Goal: Information Seeking & Learning: Learn about a topic

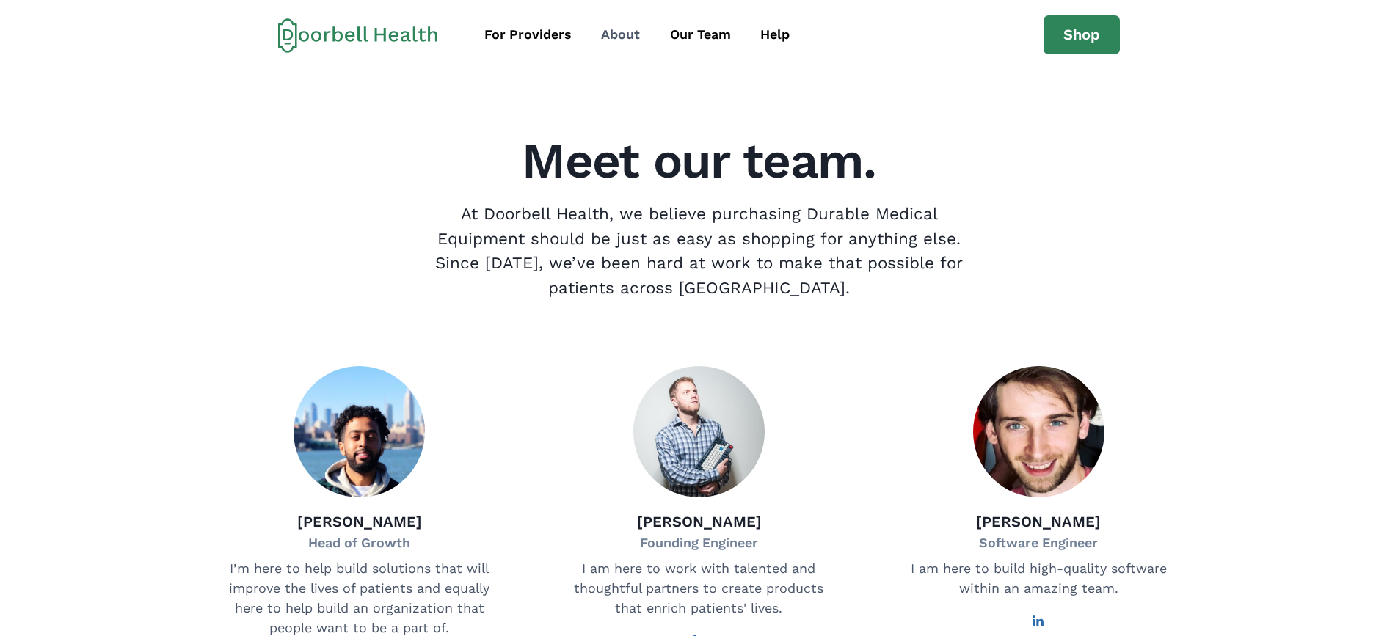
click at [634, 33] on div "About" at bounding box center [620, 35] width 39 height 20
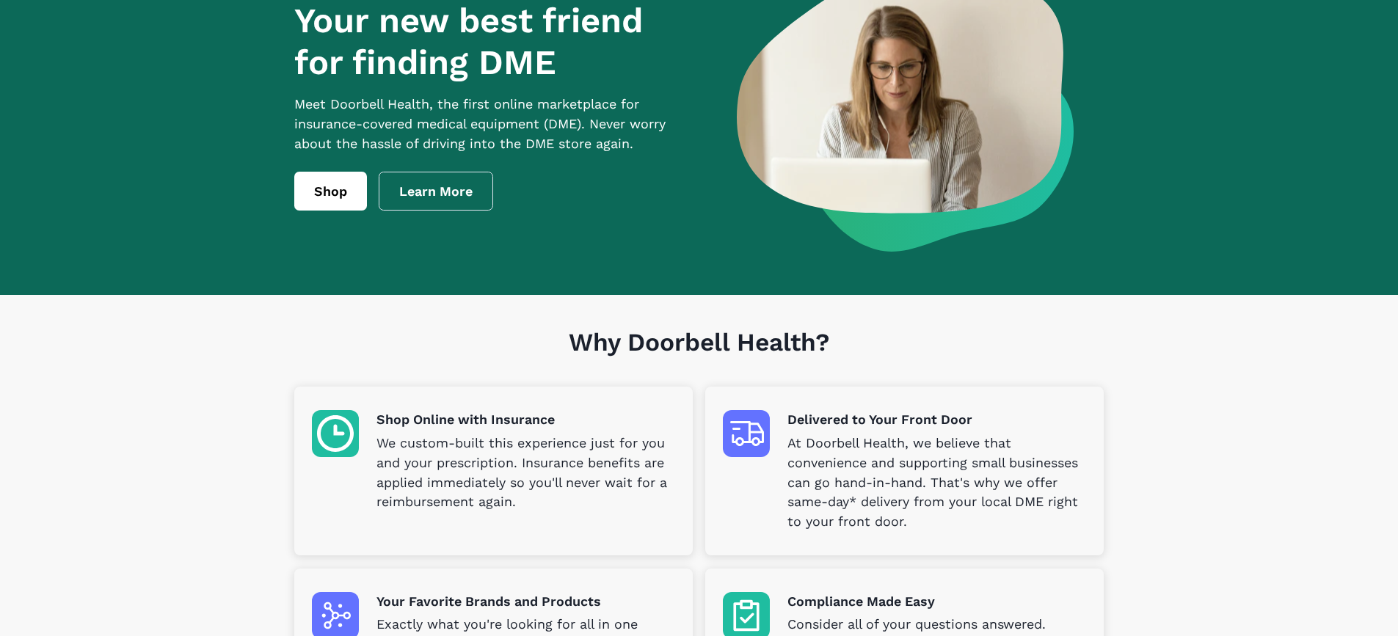
scroll to position [147, 0]
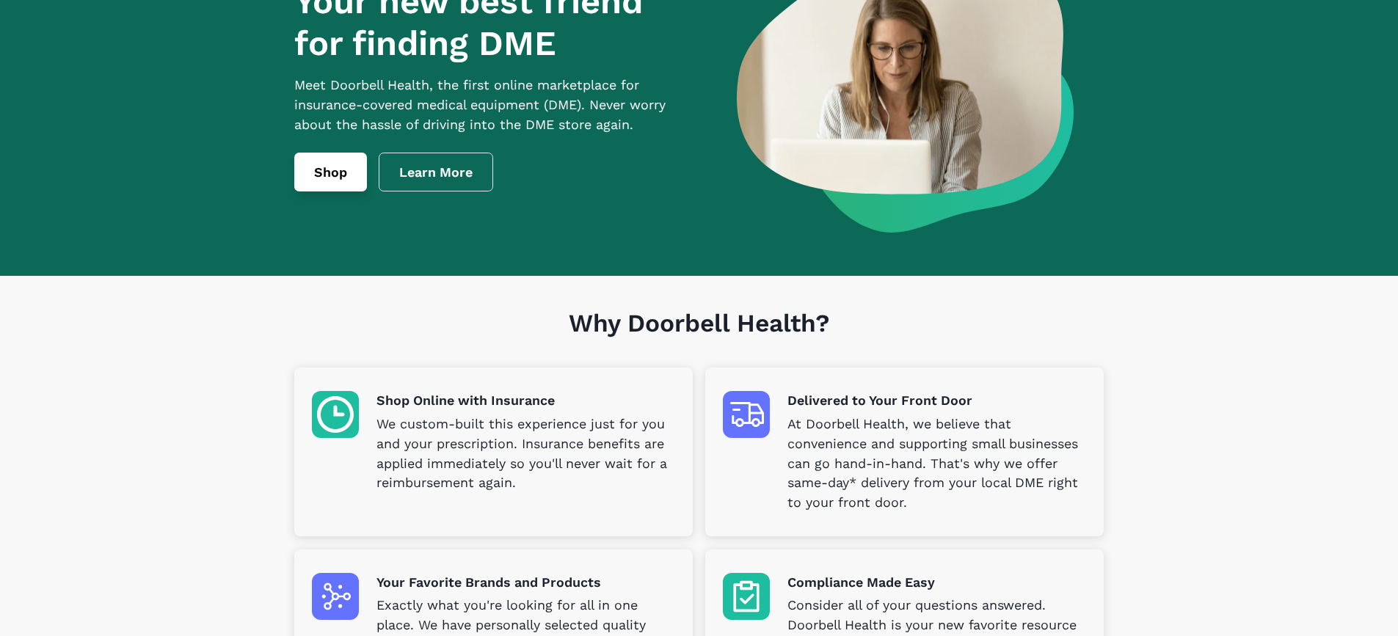
click at [324, 175] on link "Shop" at bounding box center [330, 173] width 73 height 40
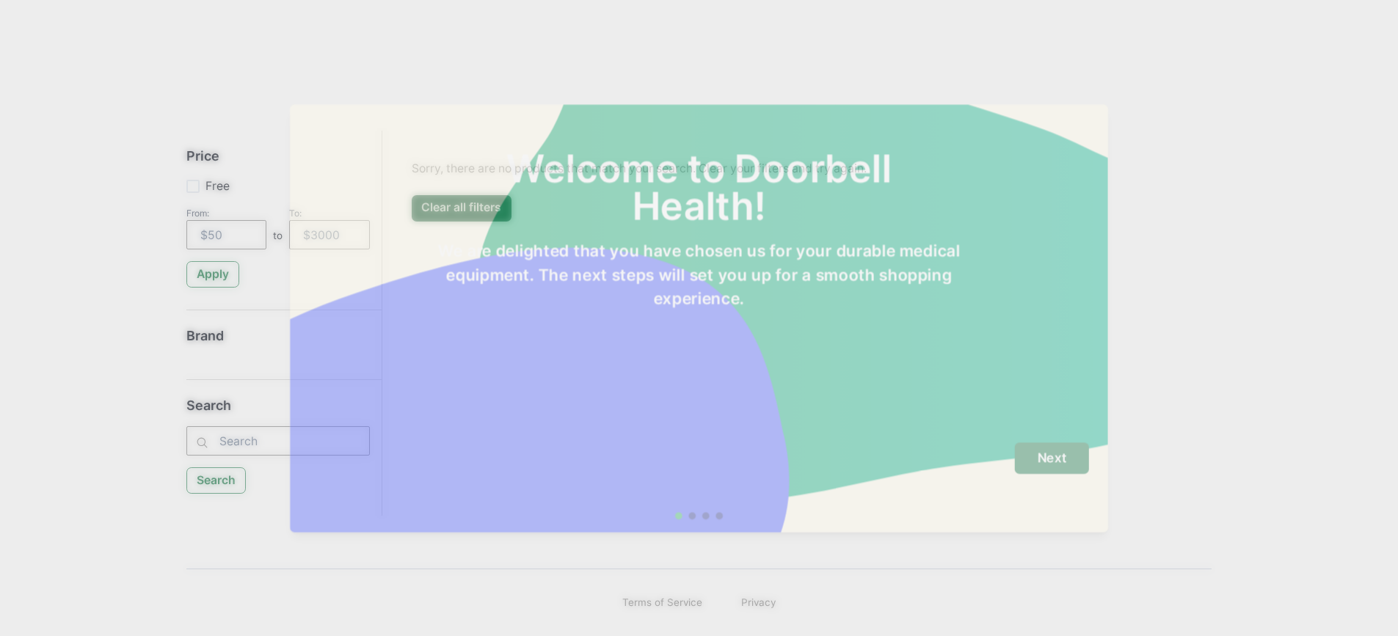
scroll to position [141, 0]
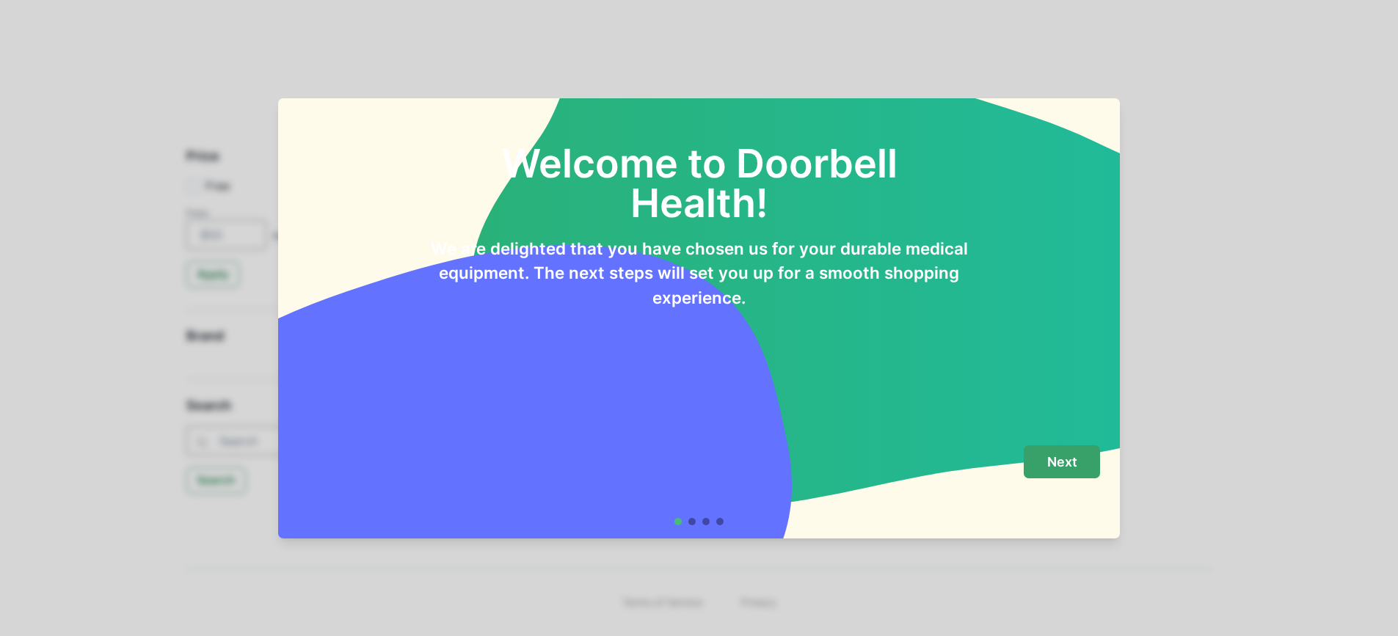
click at [1049, 447] on button "Next" at bounding box center [1062, 461] width 76 height 33
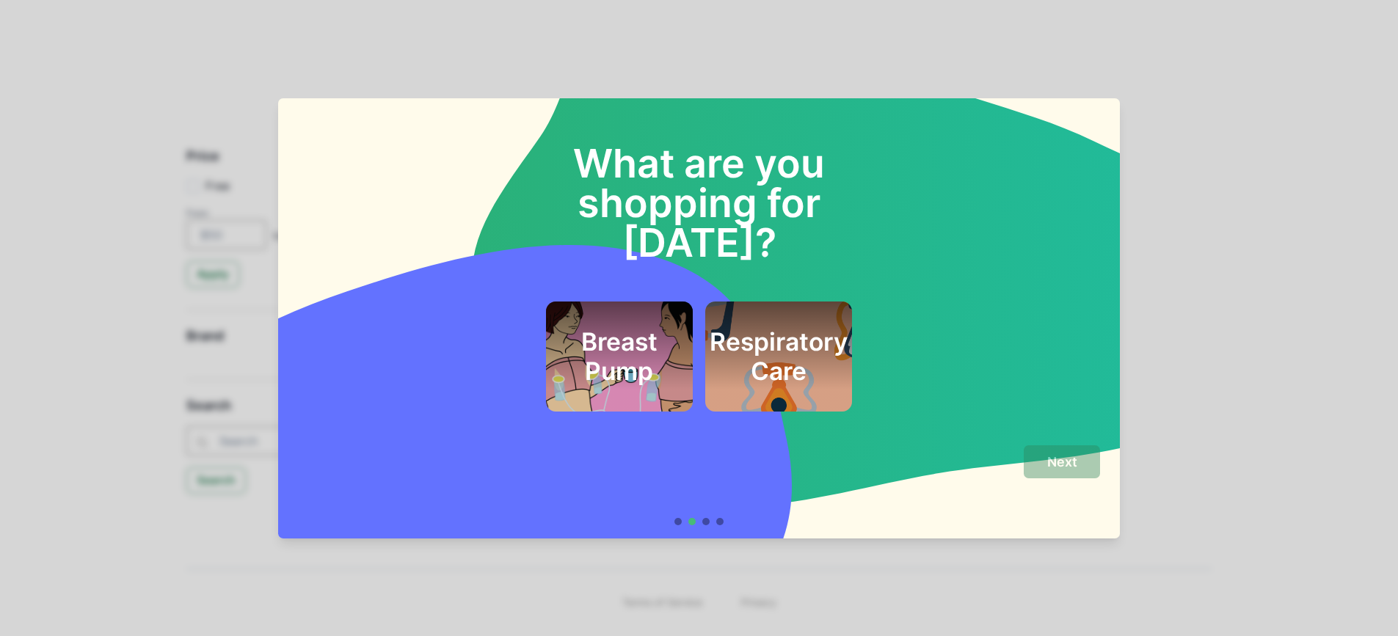
click at [710, 524] on div at bounding box center [705, 521] width 7 height 7
click at [883, 59] on div "What are you shopping for [DATE]? Breast Pump Respiratory Care Next" at bounding box center [699, 318] width 1398 height 636
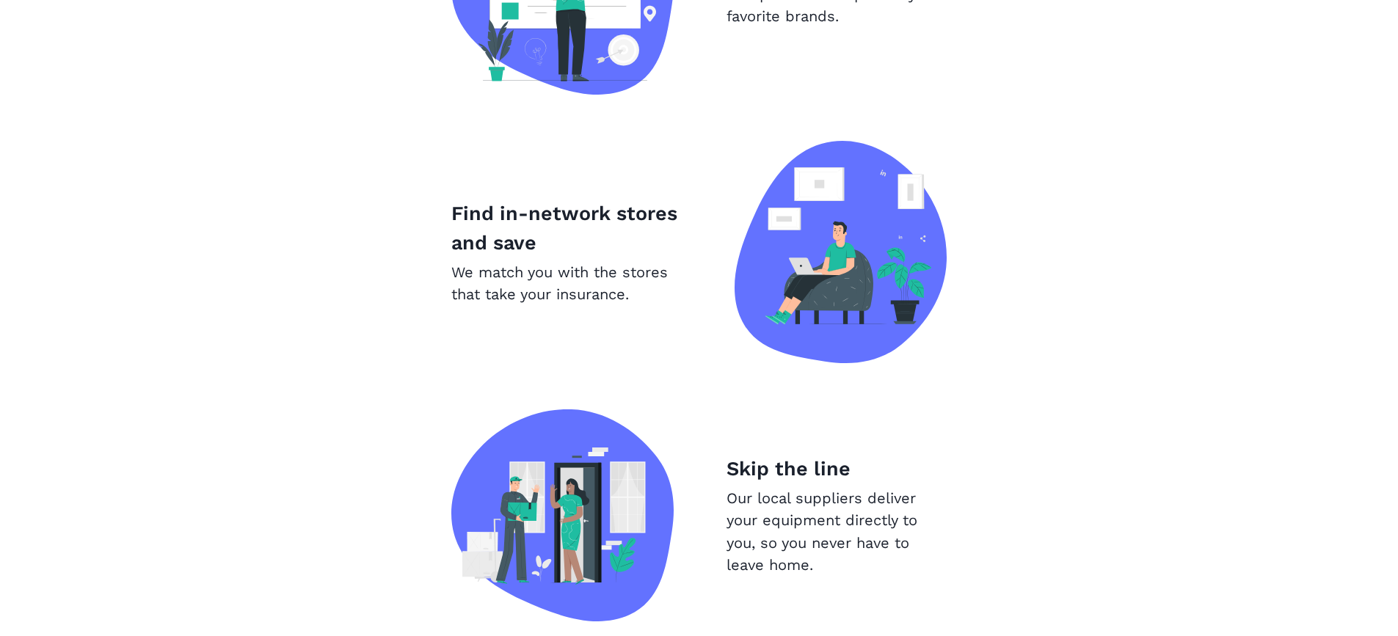
scroll to position [1106, 0]
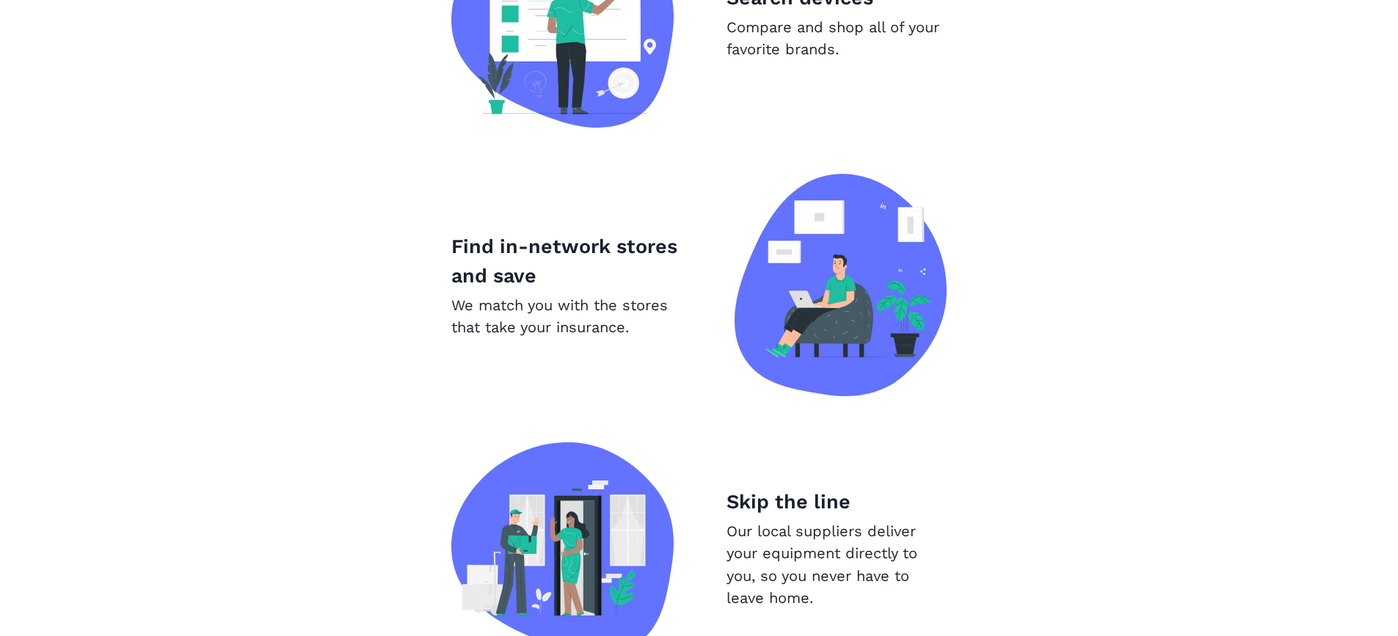
click at [780, 286] on img at bounding box center [840, 285] width 212 height 222
click at [586, 254] on p "Find in-network stores and save" at bounding box center [566, 261] width 230 height 59
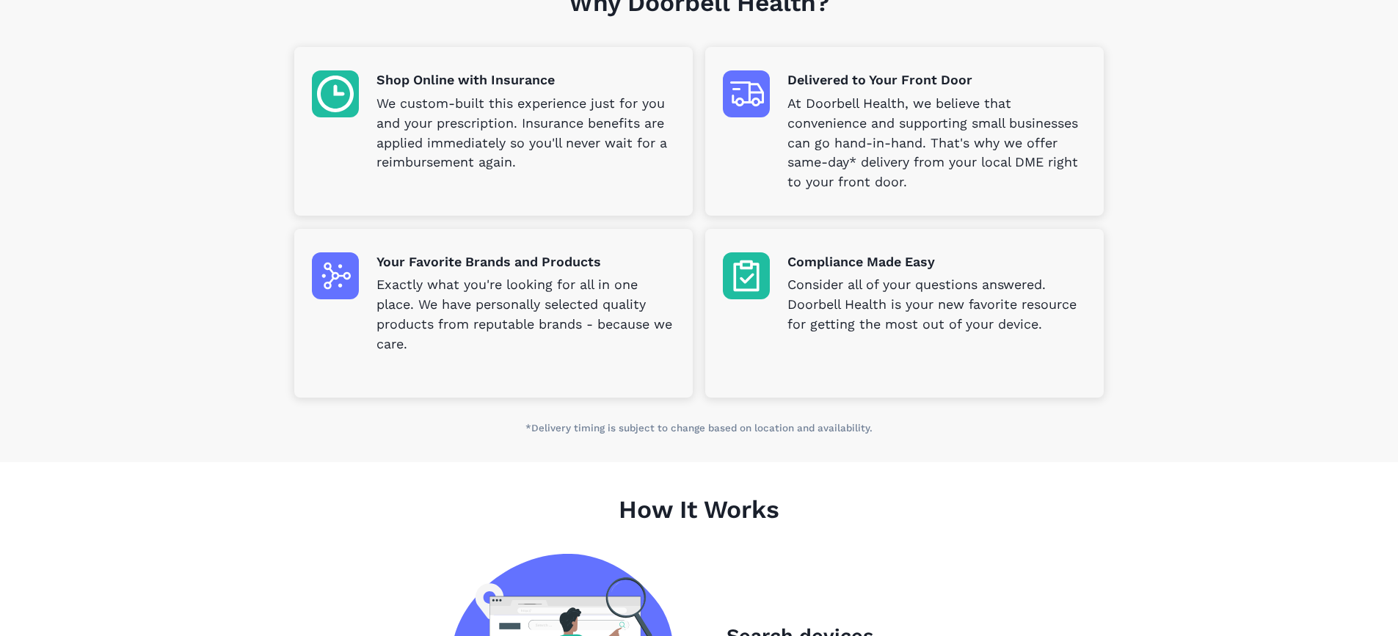
scroll to position [445, 0]
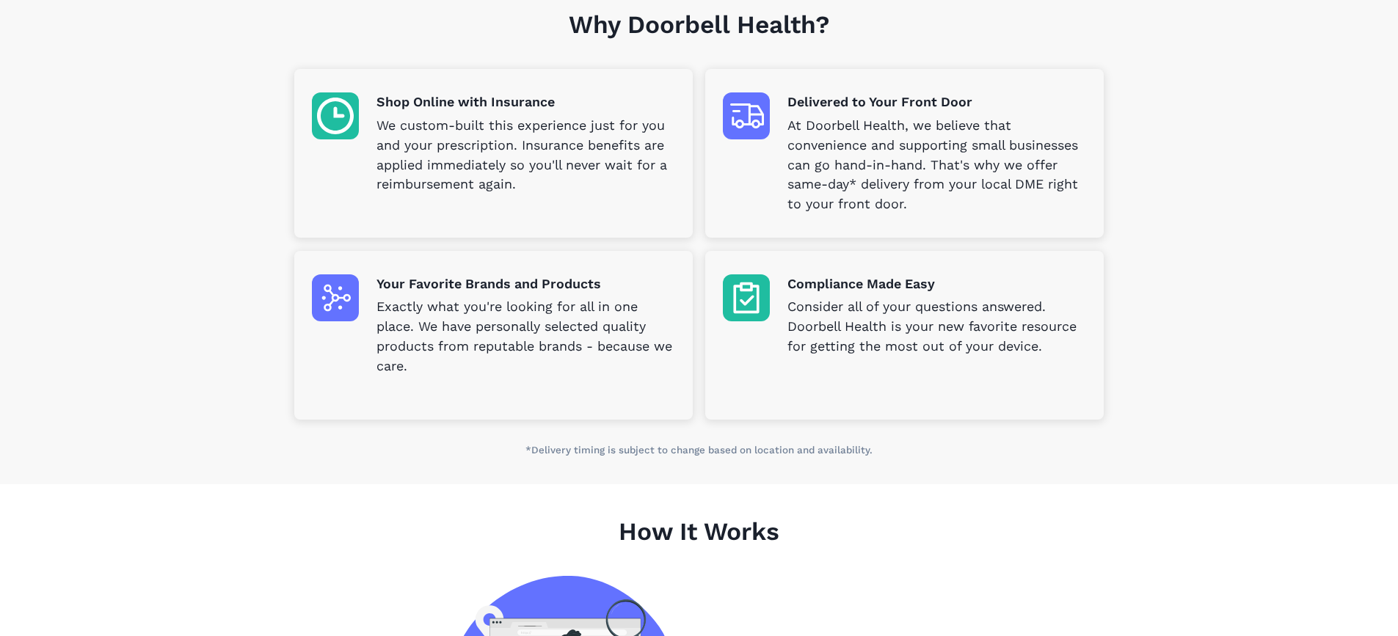
click at [331, 290] on img at bounding box center [335, 297] width 47 height 47
click at [448, 125] on p "We custom-built this experience just for you and your prescription. Insurance b…" at bounding box center [525, 155] width 298 height 79
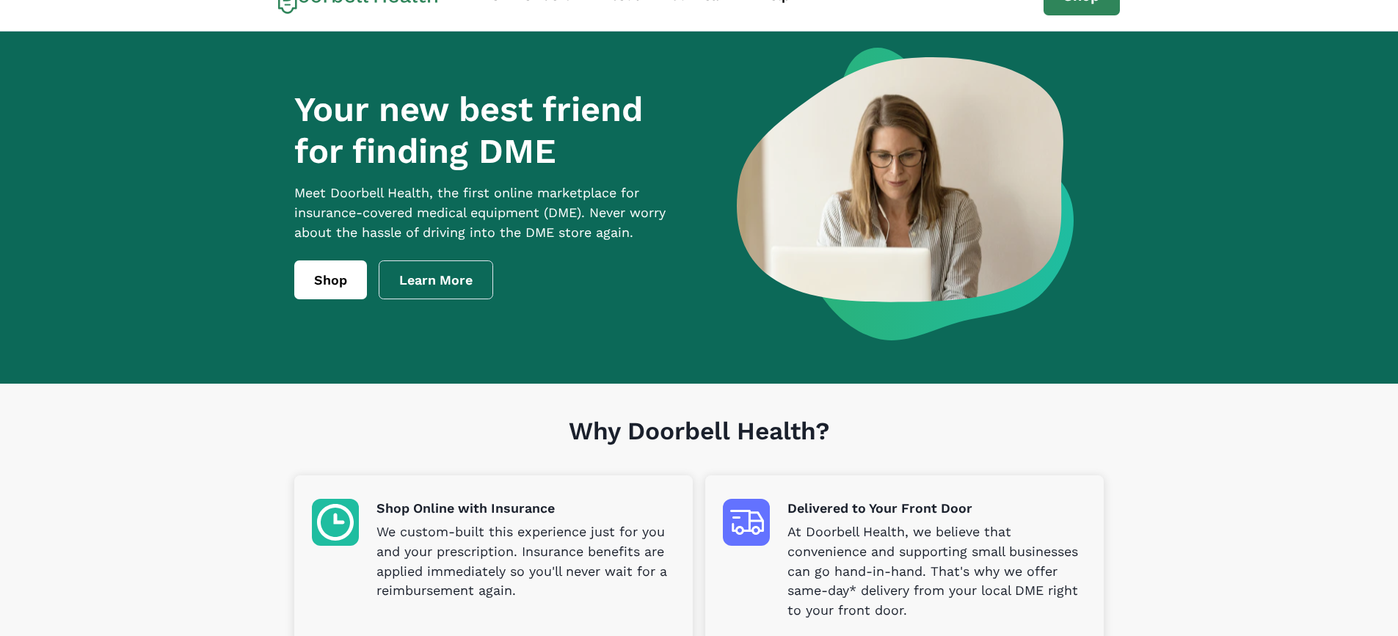
scroll to position [0, 0]
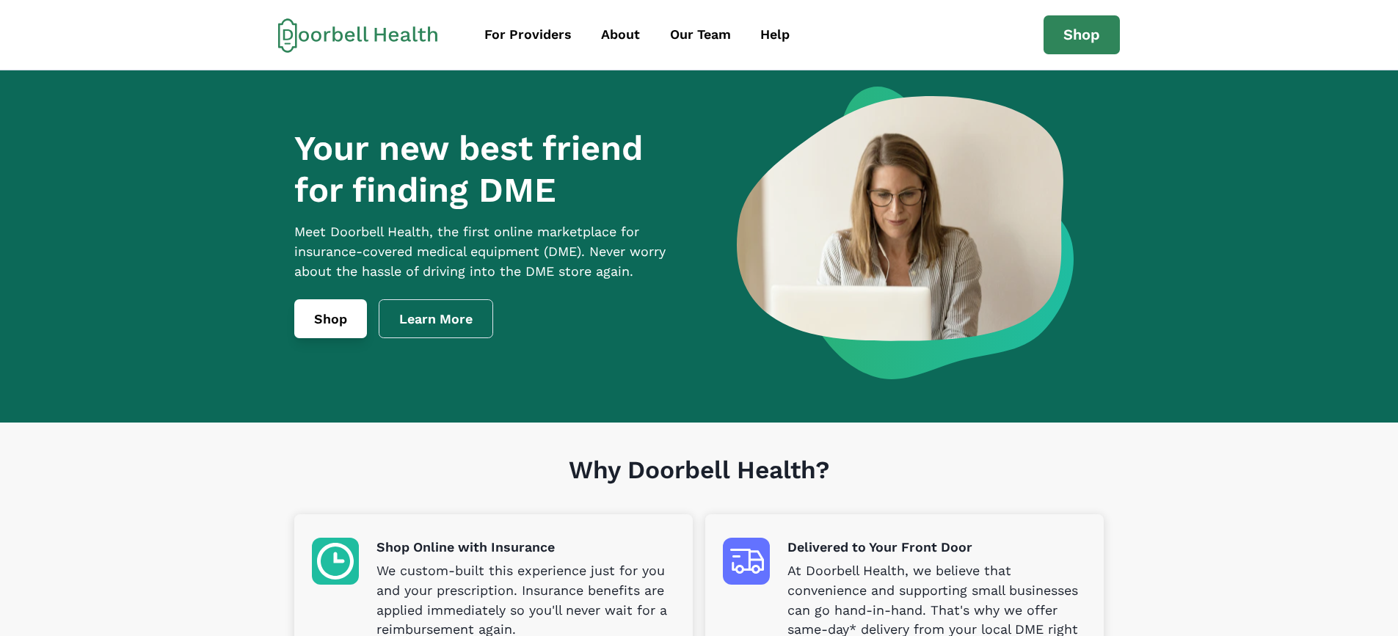
click at [316, 308] on link "Shop" at bounding box center [330, 319] width 73 height 40
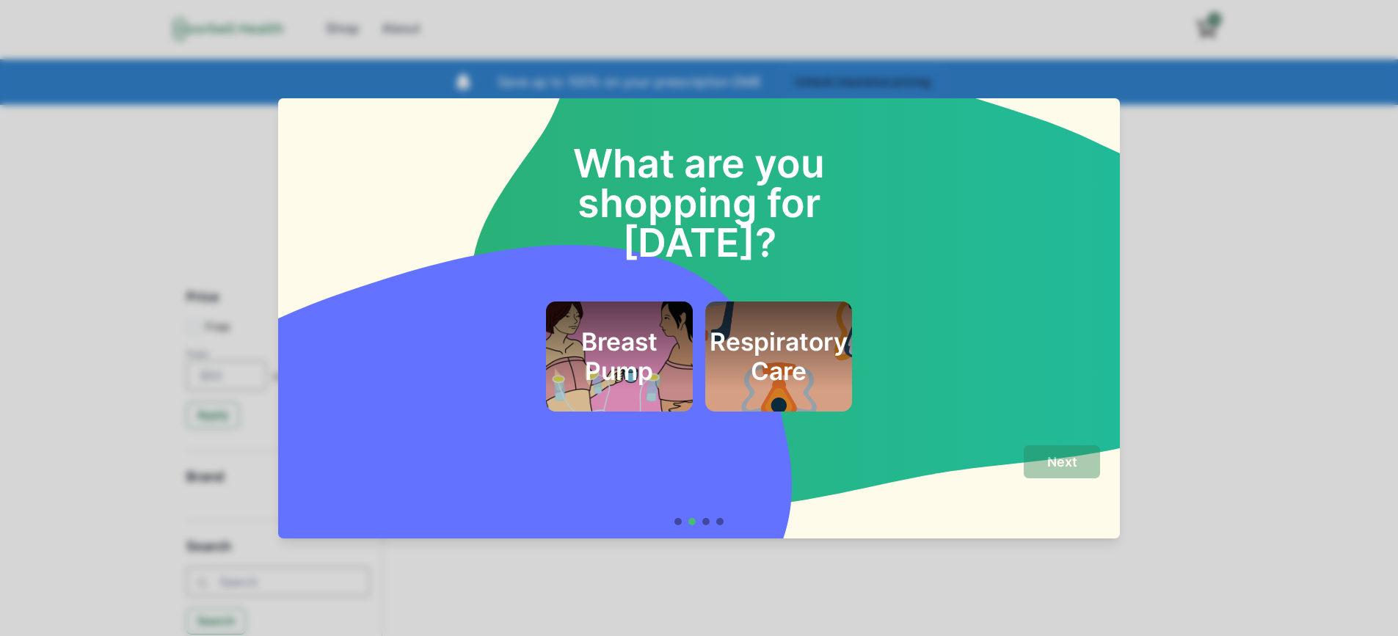
drag, startPoint x: 626, startPoint y: 482, endPoint x: 685, endPoint y: 518, distance: 69.5
click at [663, 515] on div "Next" at bounding box center [699, 485] width 802 height 80
click at [709, 523] on div at bounding box center [705, 521] width 7 height 7
click at [721, 522] on div at bounding box center [719, 521] width 7 height 7
drag, startPoint x: 668, startPoint y: 512, endPoint x: 786, endPoint y: 497, distance: 119.0
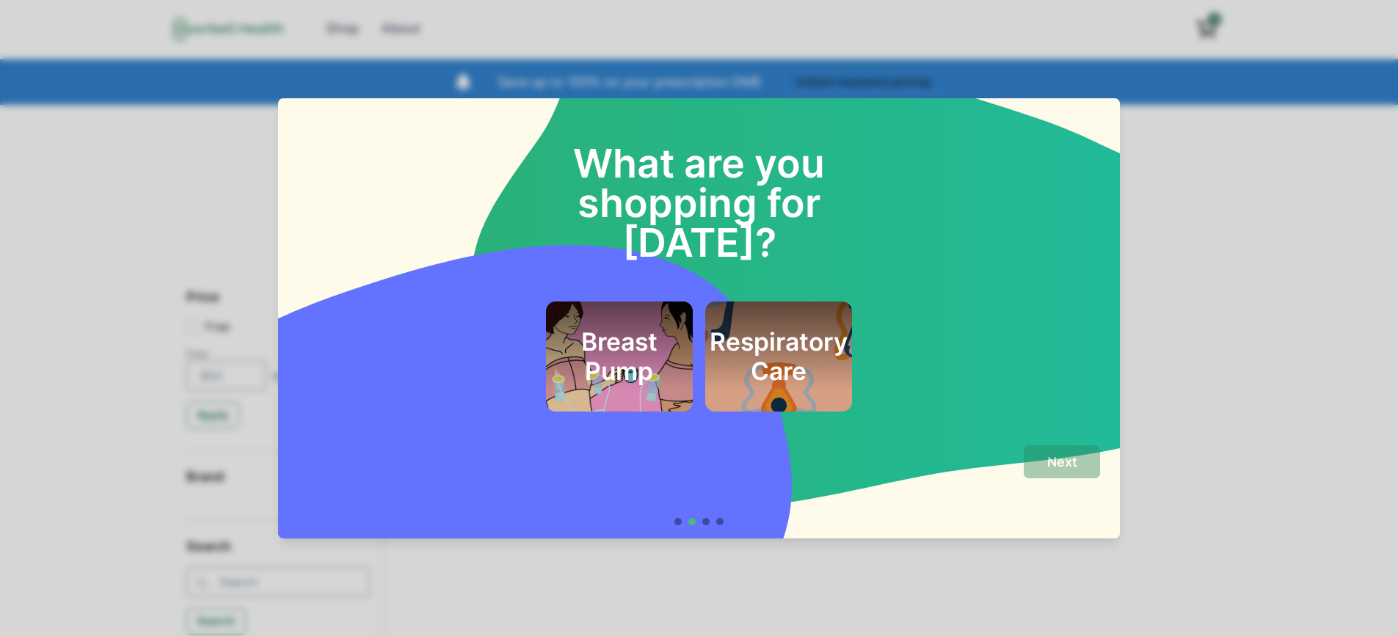
click at [668, 511] on div "Next" at bounding box center [699, 485] width 802 height 80
click at [788, 327] on h2 "Respiratory Care" at bounding box center [779, 356] width 138 height 59
click at [1065, 464] on p "Next" at bounding box center [1062, 462] width 30 height 16
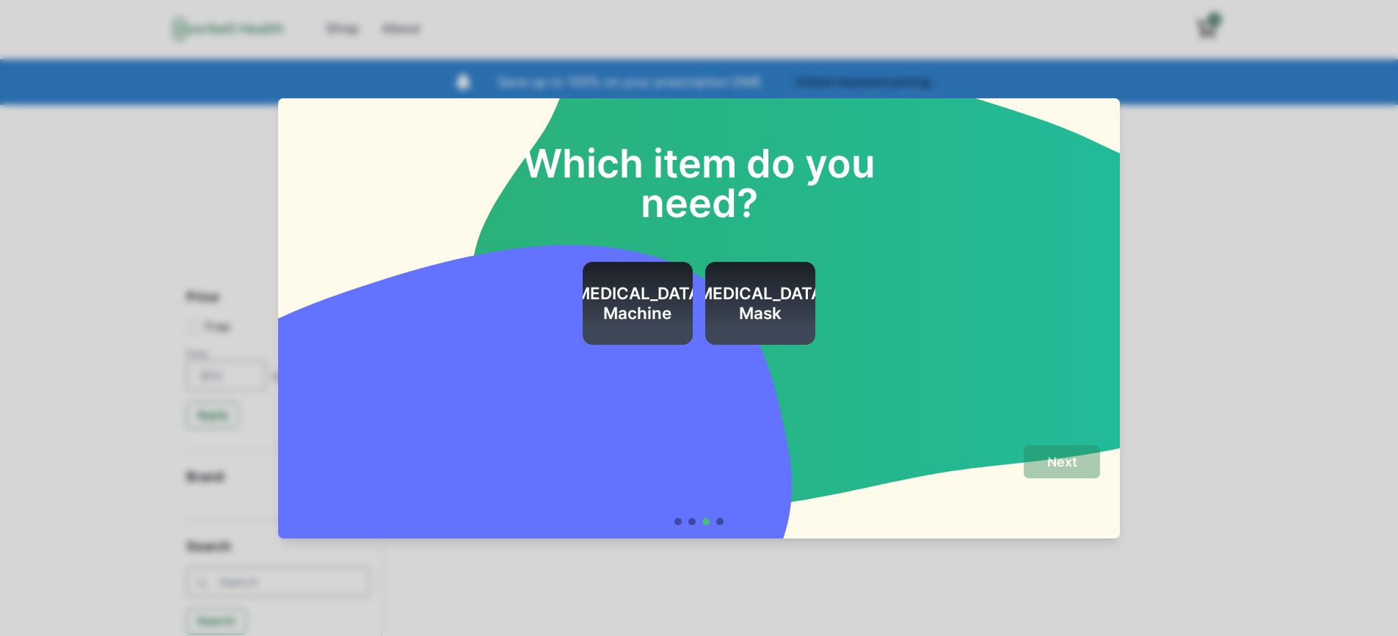
drag, startPoint x: 763, startPoint y: 283, endPoint x: 803, endPoint y: 307, distance: 46.4
click at [767, 285] on h2 "[MEDICAL_DATA] Mask" at bounding box center [760, 304] width 138 height 40
click at [1050, 454] on button "Next" at bounding box center [1062, 461] width 76 height 33
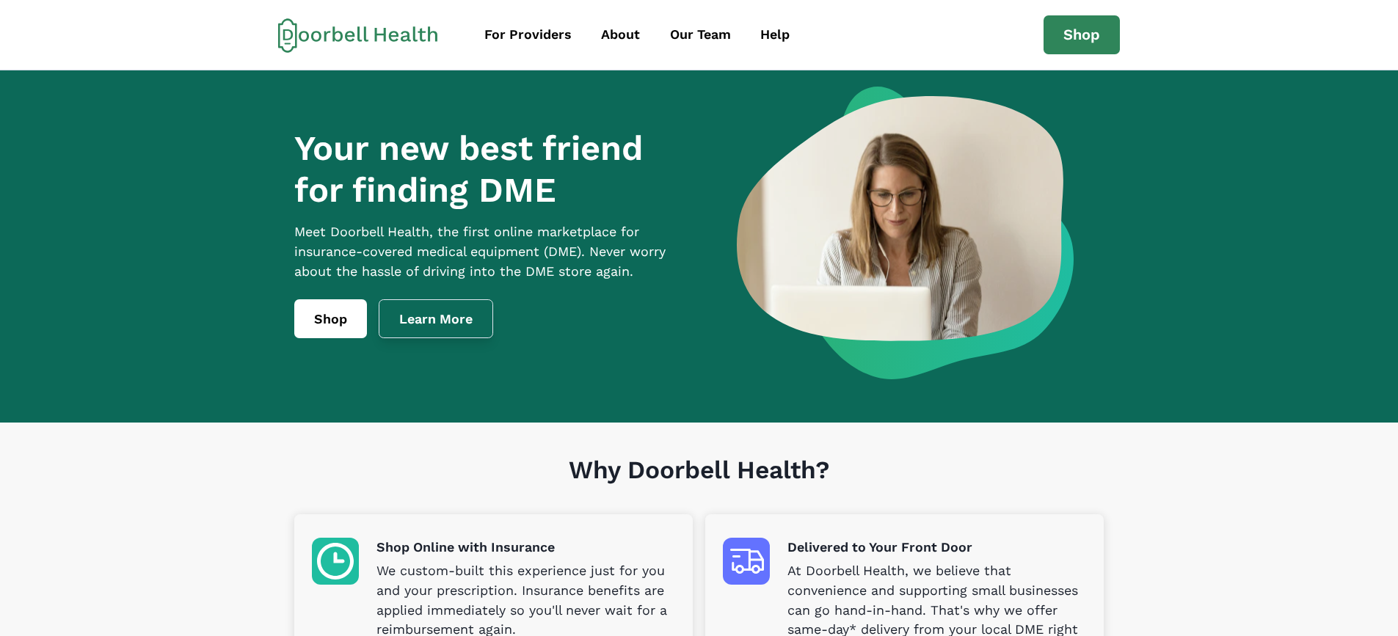
click at [420, 307] on link "Learn More" at bounding box center [436, 319] width 114 height 40
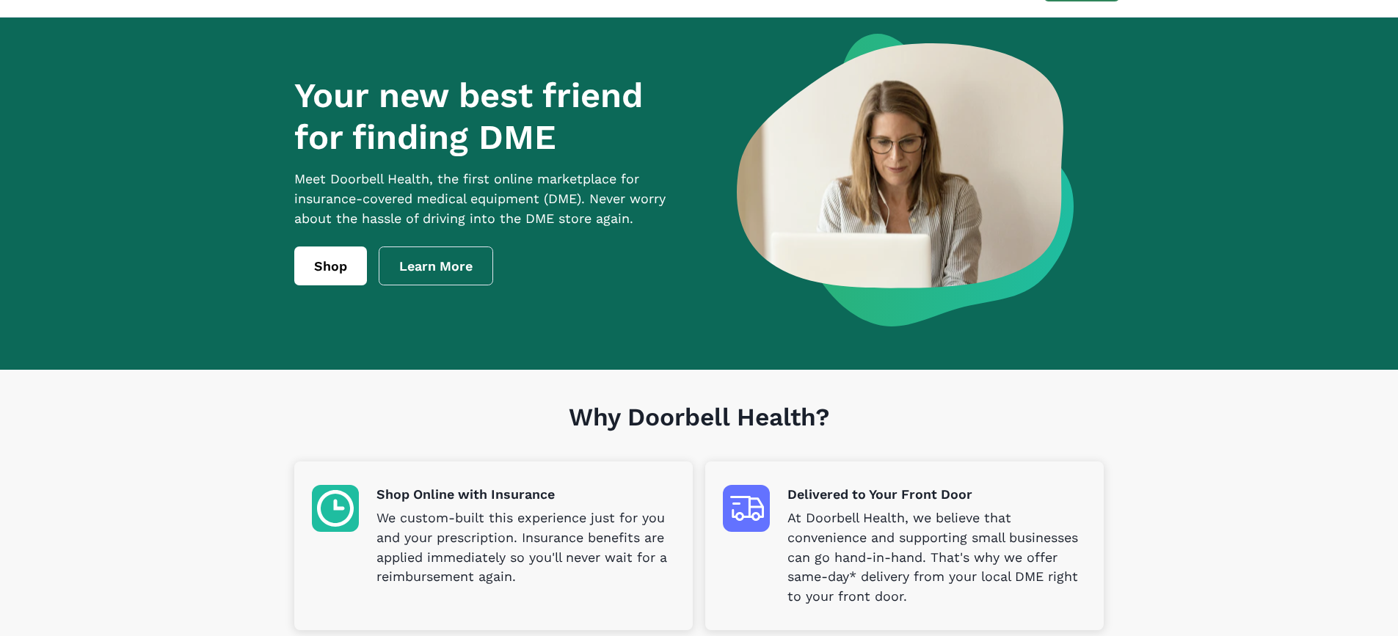
scroll to position [5, 0]
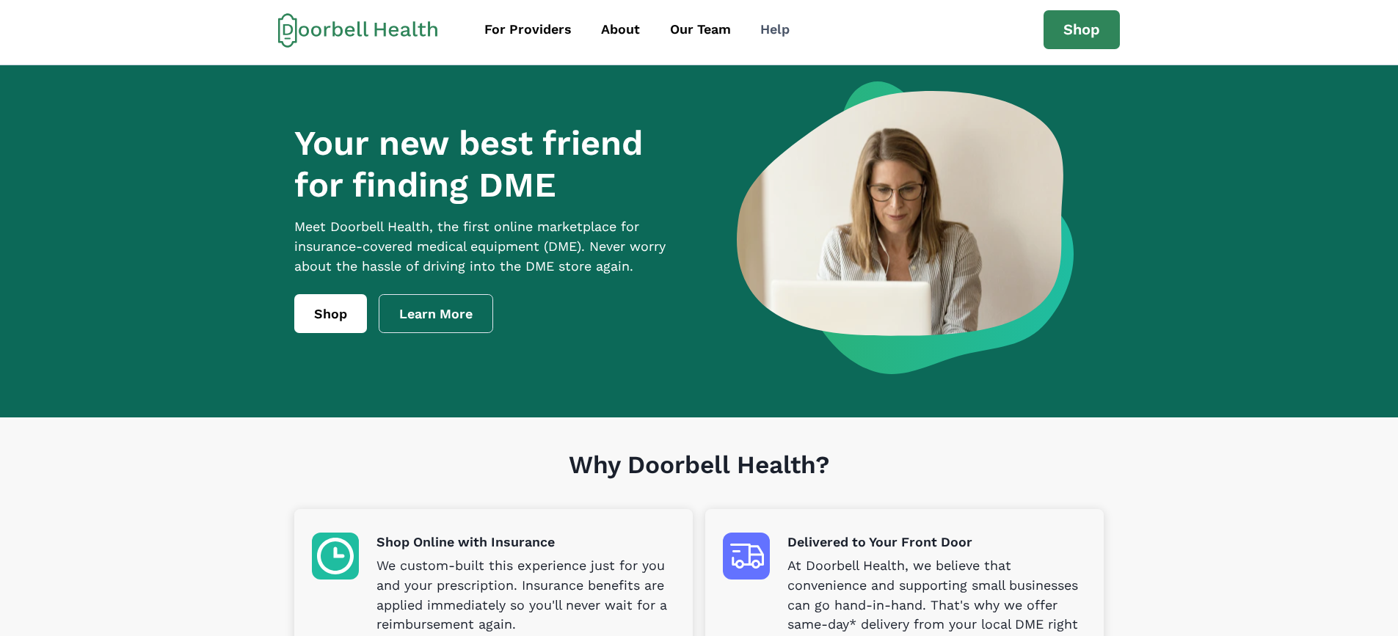
click at [767, 27] on div "Help" at bounding box center [774, 30] width 29 height 20
click at [621, 31] on div "About" at bounding box center [620, 30] width 39 height 20
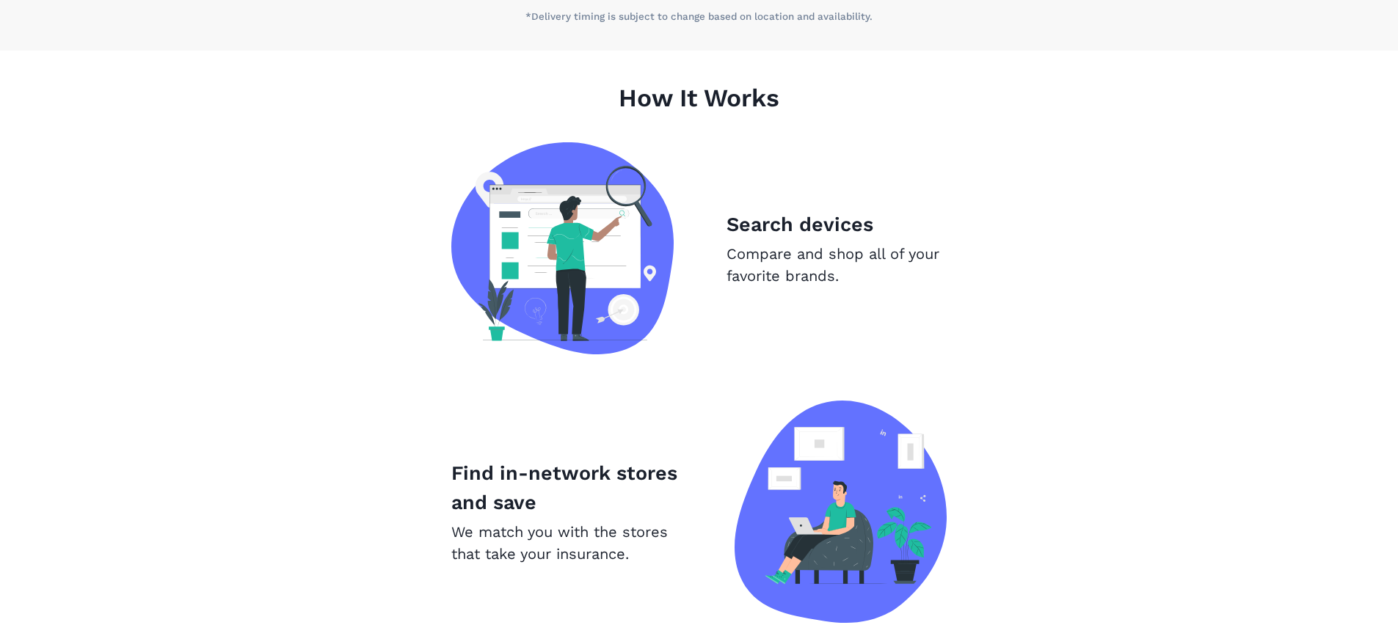
scroll to position [886, 0]
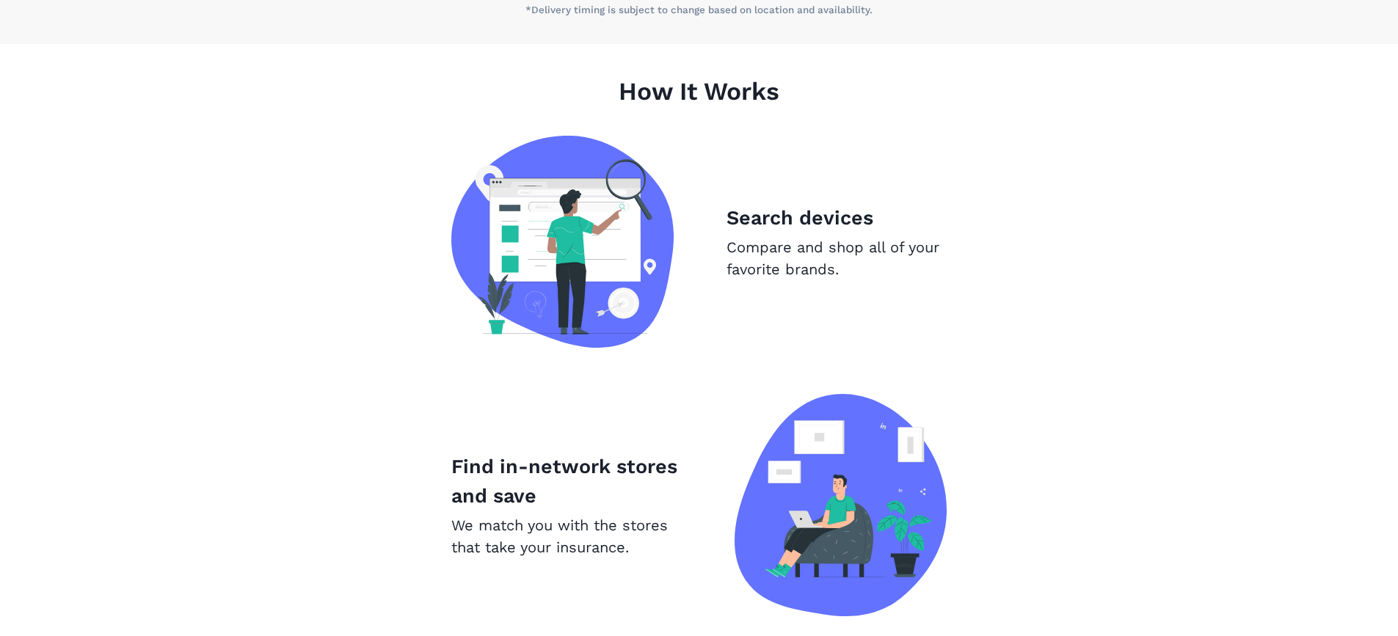
click at [774, 219] on p "Search devices" at bounding box center [836, 217] width 220 height 29
click at [778, 261] on p "Compare and shop all of your favorite brands." at bounding box center [836, 258] width 220 height 44
drag, startPoint x: 762, startPoint y: 261, endPoint x: 646, endPoint y: 236, distance: 117.9
click at [742, 255] on p "Compare and shop all of your favorite brands." at bounding box center [836, 258] width 220 height 44
click at [626, 220] on img at bounding box center [562, 242] width 222 height 212
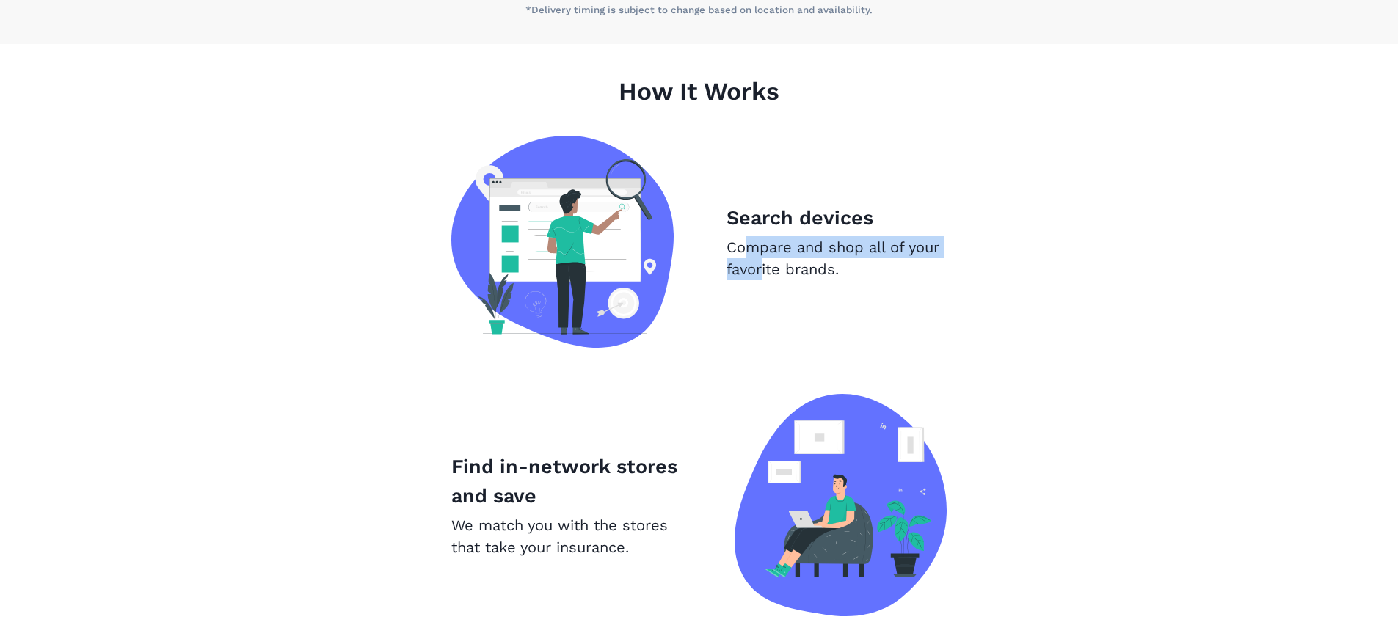
click at [626, 220] on img at bounding box center [562, 242] width 222 height 212
click at [690, 91] on h1 "How It Works" at bounding box center [698, 106] width 809 height 59
click at [624, 188] on img at bounding box center [562, 242] width 222 height 212
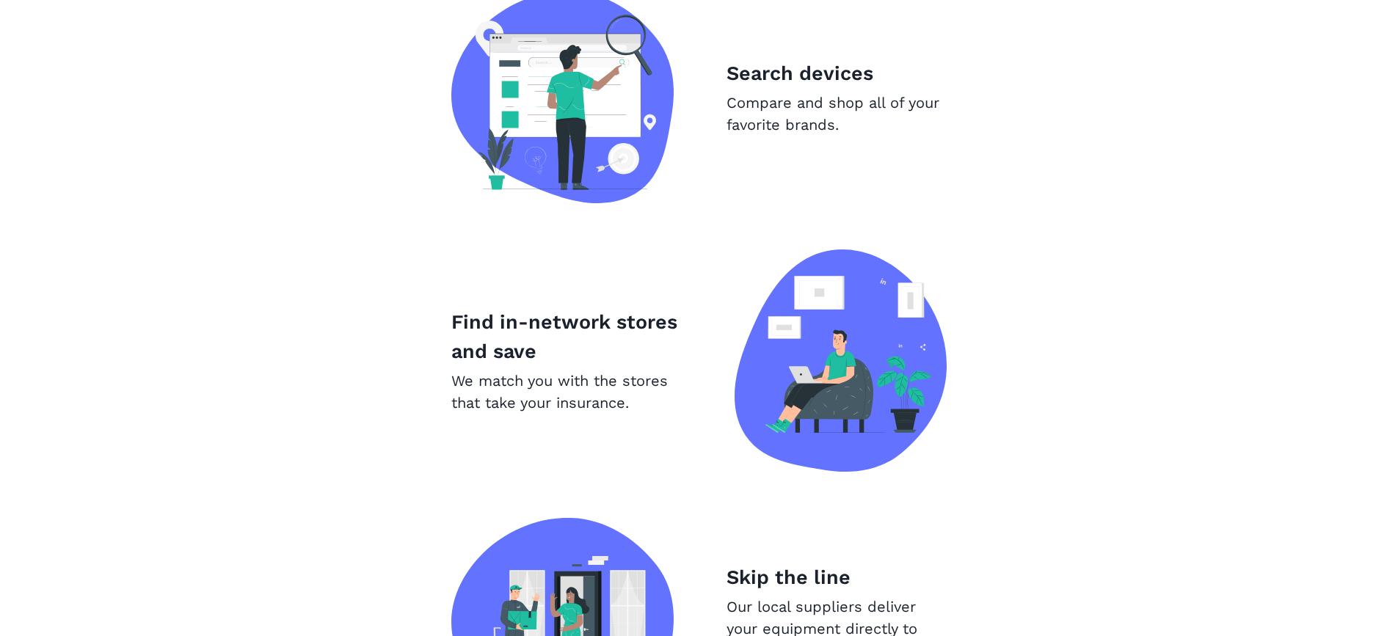
scroll to position [1106, 0]
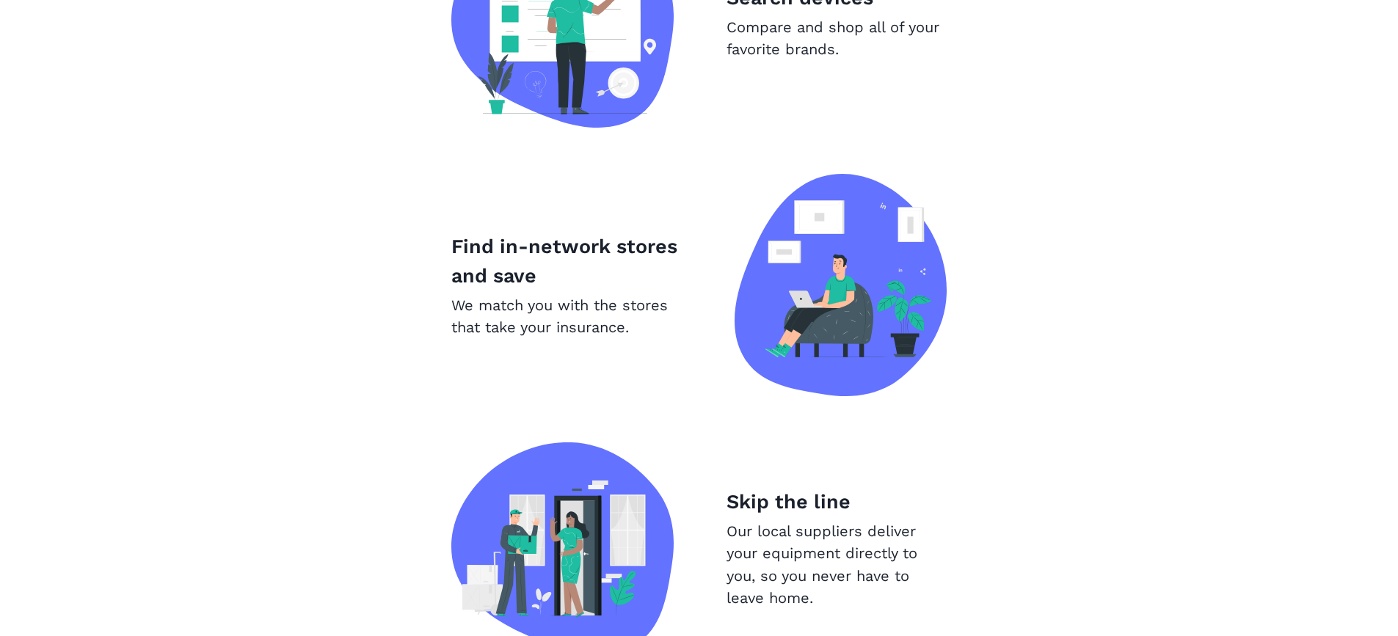
click at [561, 246] on p "Find in-network stores and save" at bounding box center [566, 261] width 230 height 59
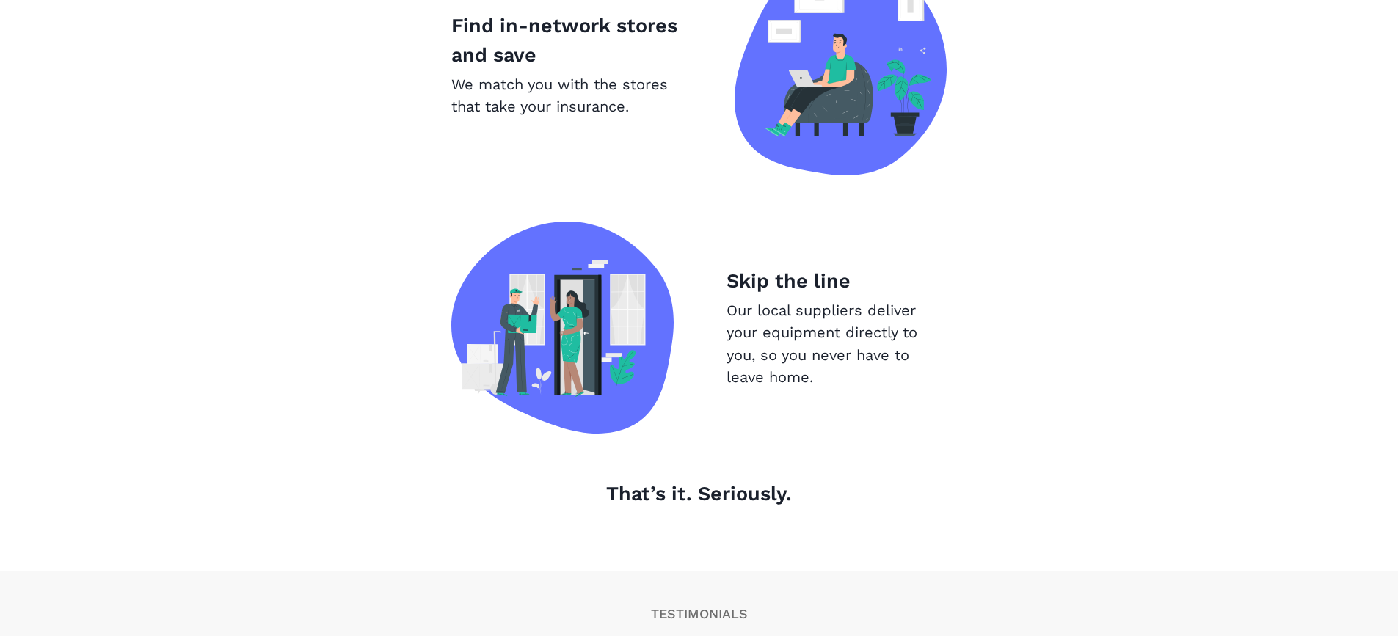
scroll to position [1326, 0]
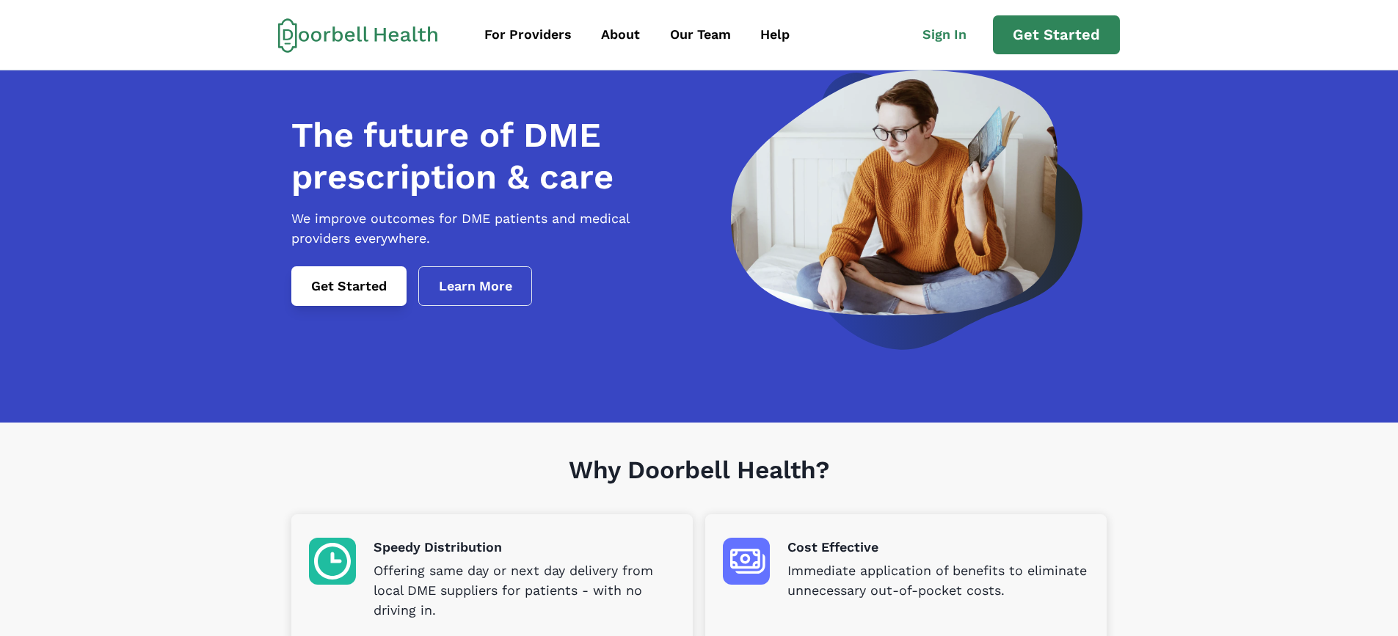
click at [352, 299] on link "Get Started" at bounding box center [348, 286] width 115 height 40
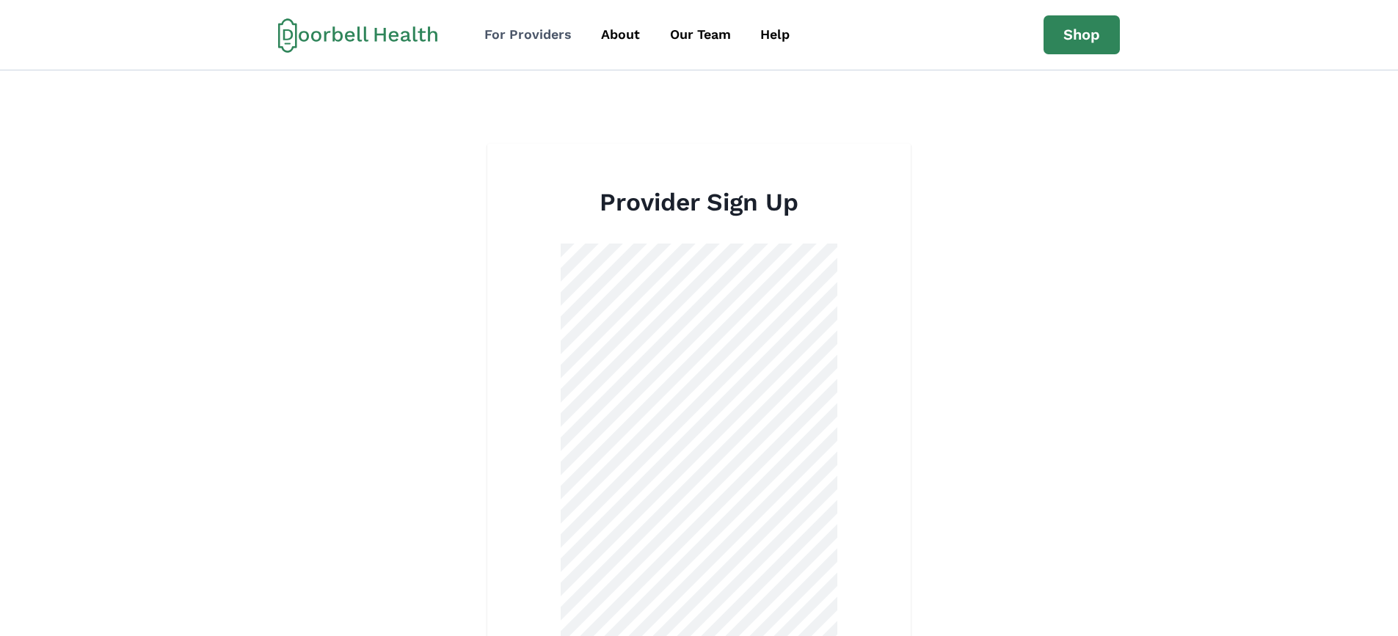
click at [566, 39] on div "For Providers" at bounding box center [527, 35] width 87 height 20
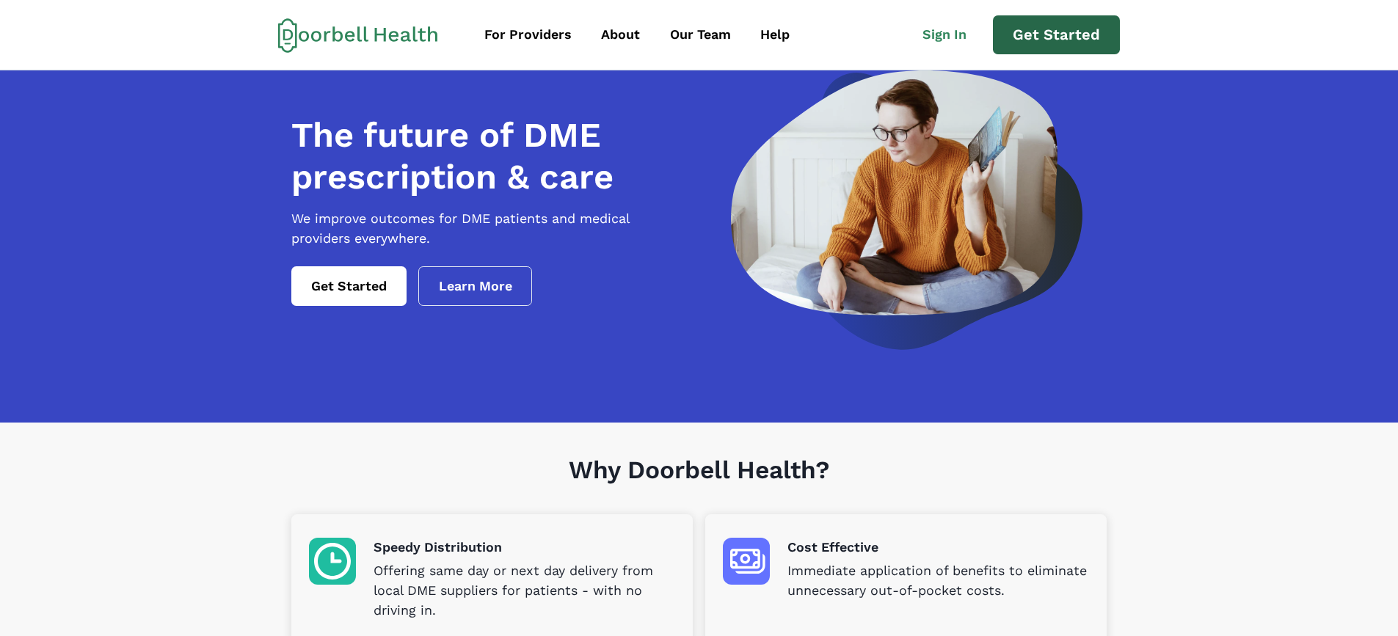
click at [1032, 31] on link "Get Started" at bounding box center [1056, 35] width 127 height 40
